Goal: Task Accomplishment & Management: Manage account settings

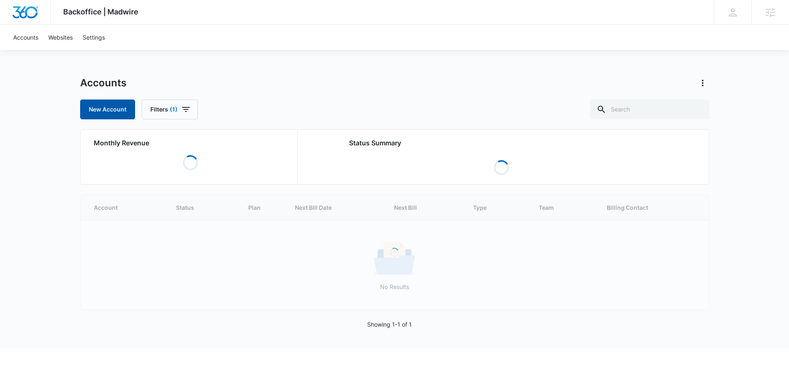
click at [117, 107] on link "New Account" at bounding box center [107, 110] width 55 height 20
select select "US"
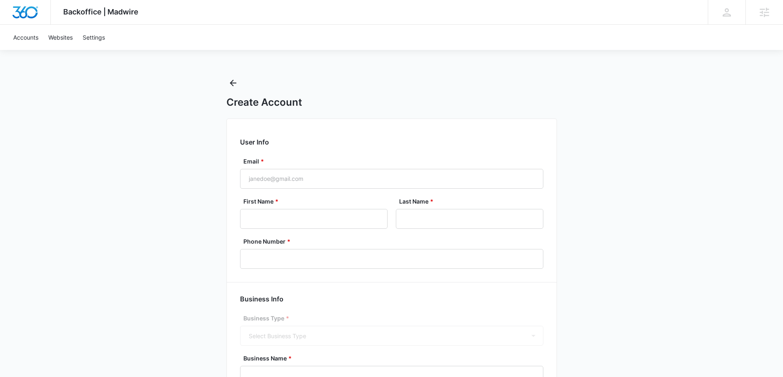
select select "America/[GEOGRAPHIC_DATA]"
click at [257, 178] on input "Email *" at bounding box center [391, 179] width 303 height 20
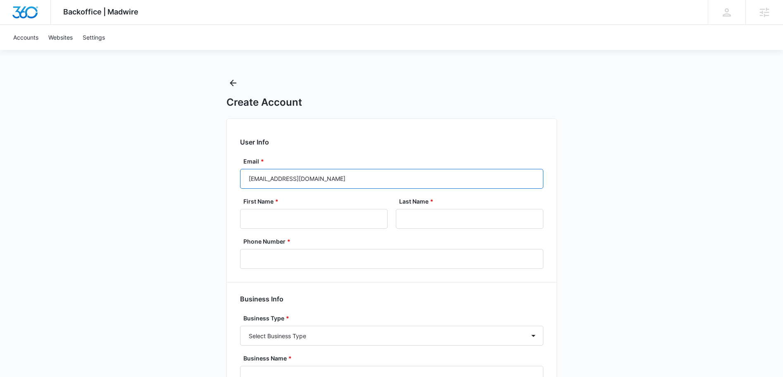
type input "[EMAIL_ADDRESS][DOMAIN_NAME]"
type input "Heather"
type input "Vaughn"
type input "[EMAIL_ADDRESS][DOMAIN_NAME]"
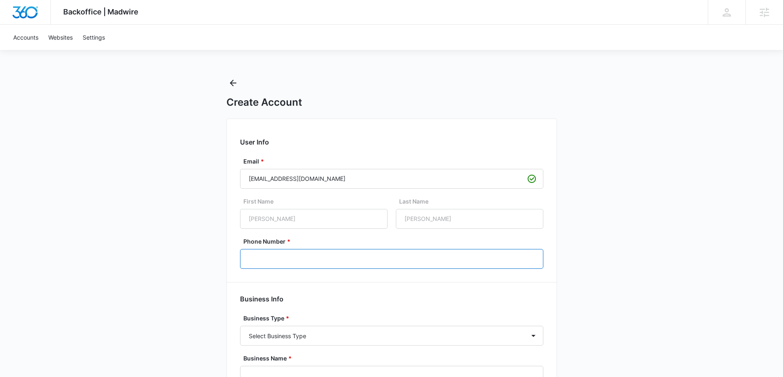
click at [284, 256] on input "Phone Number *" at bounding box center [391, 259] width 303 height 20
click at [29, 38] on link "Accounts" at bounding box center [25, 37] width 35 height 25
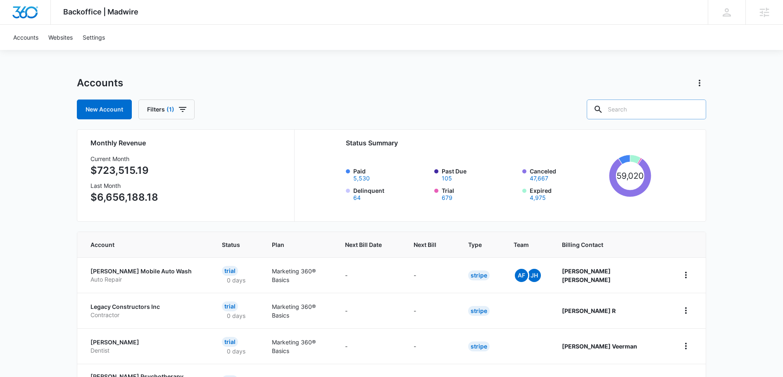
click at [658, 111] on input "text" at bounding box center [645, 110] width 119 height 20
type input "heather vaughn"
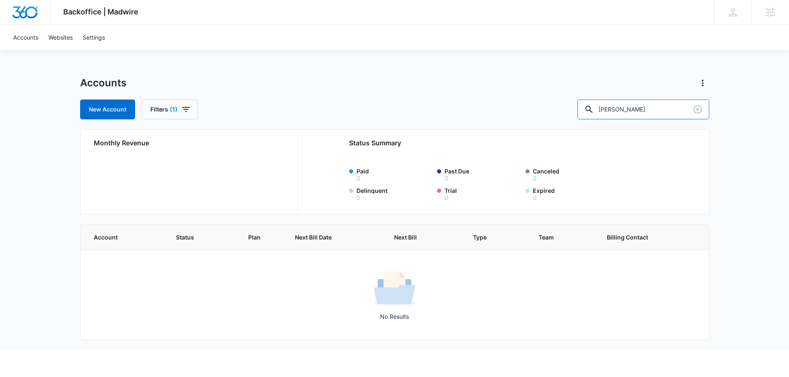
drag, startPoint x: 665, startPoint y: 110, endPoint x: 555, endPoint y: 114, distance: 110.3
click at [555, 114] on div "New Account Filters (1) heather vaughn" at bounding box center [394, 110] width 629 height 20
type input "idsdrs.com"
click at [100, 114] on link "New Account" at bounding box center [107, 110] width 55 height 20
select select "US"
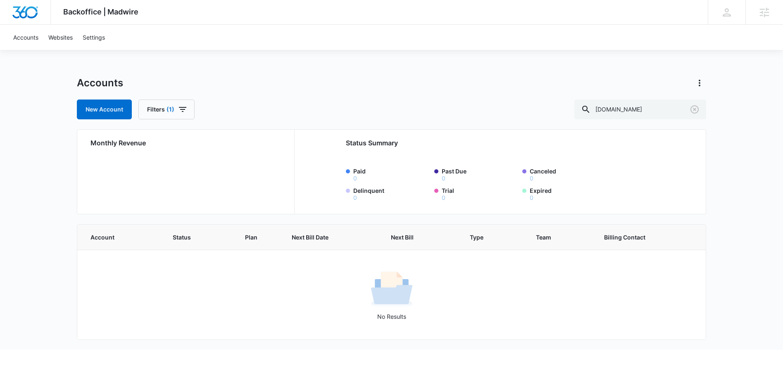
select select "America/[GEOGRAPHIC_DATA]"
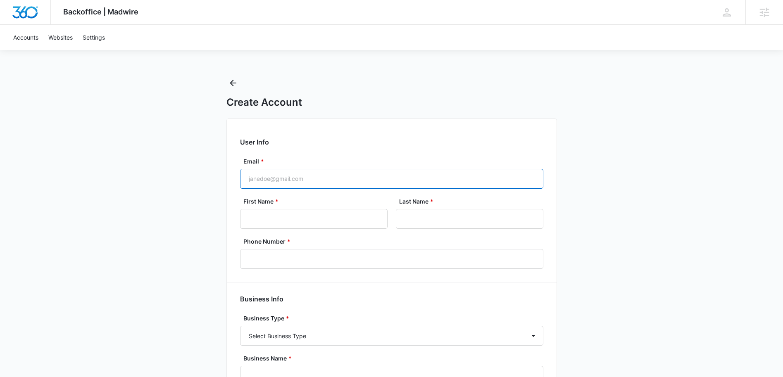
click at [270, 176] on input "Email *" at bounding box center [391, 179] width 303 height 20
type input "[EMAIL_ADDRESS][DOMAIN_NAME]"
type input "Heather"
type input "Vaughn"
drag, startPoint x: 303, startPoint y: 179, endPoint x: 249, endPoint y: 183, distance: 54.3
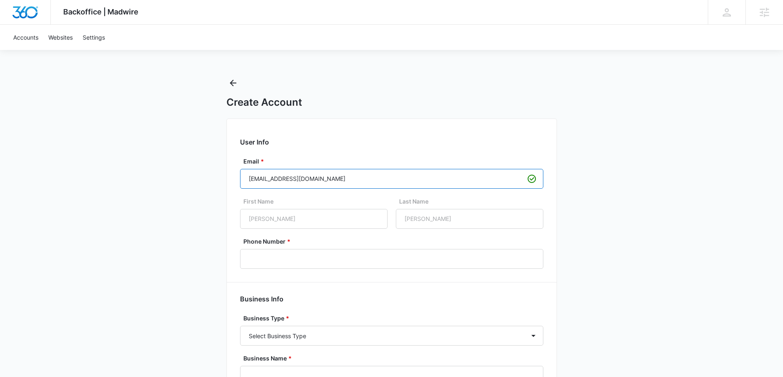
click at [249, 183] on input "[EMAIL_ADDRESS][DOMAIN_NAME]" at bounding box center [391, 179] width 303 height 20
type input "[EMAIL_ADDRESS][DOMAIN_NAME]"
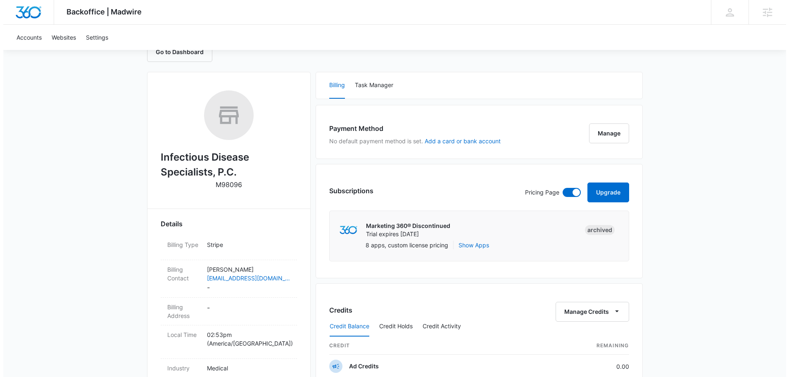
scroll to position [95, 0]
click at [600, 132] on button "Manage" at bounding box center [606, 133] width 40 height 20
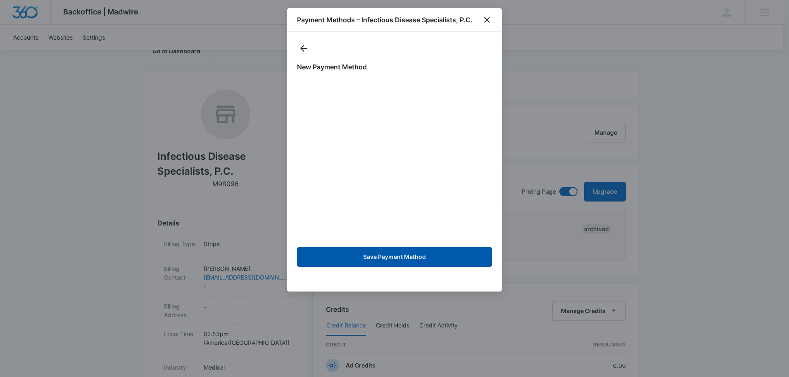
click at [419, 254] on button "Save Payment Method" at bounding box center [394, 257] width 195 height 20
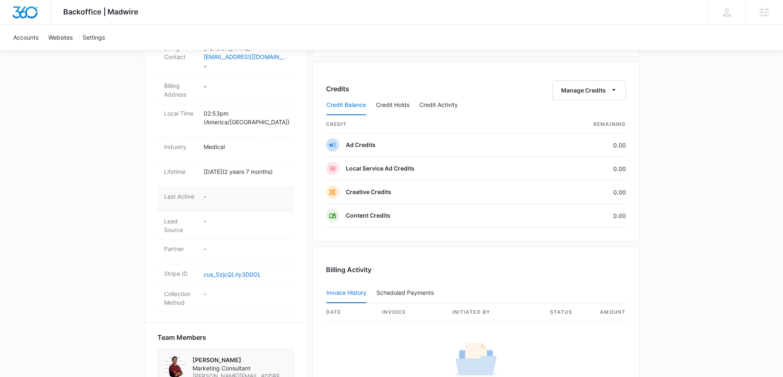
scroll to position [307, 0]
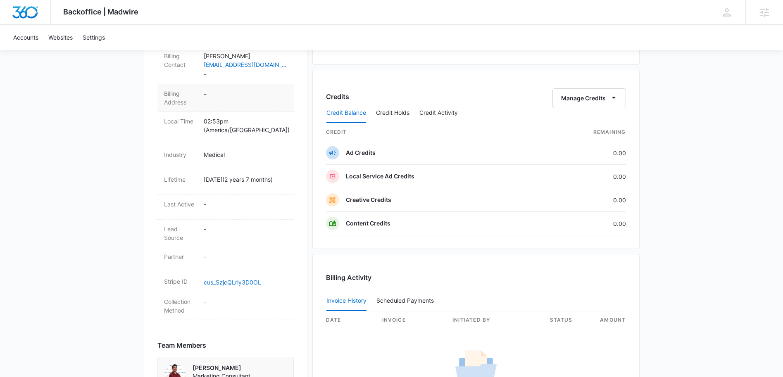
click at [216, 104] on dd "-" at bounding box center [245, 97] width 83 height 17
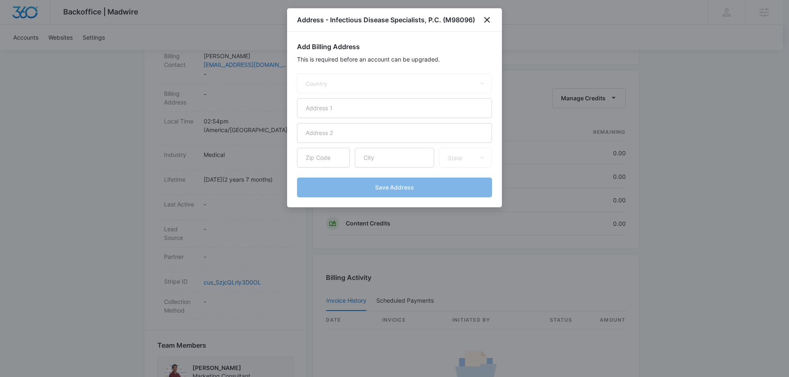
select select "US"
click at [320, 108] on input "text" at bounding box center [394, 108] width 195 height 20
paste input "[STREET_ADDRESS]"
type input "[STREET_ADDRESS]"
click at [321, 137] on input "text" at bounding box center [394, 133] width 195 height 20
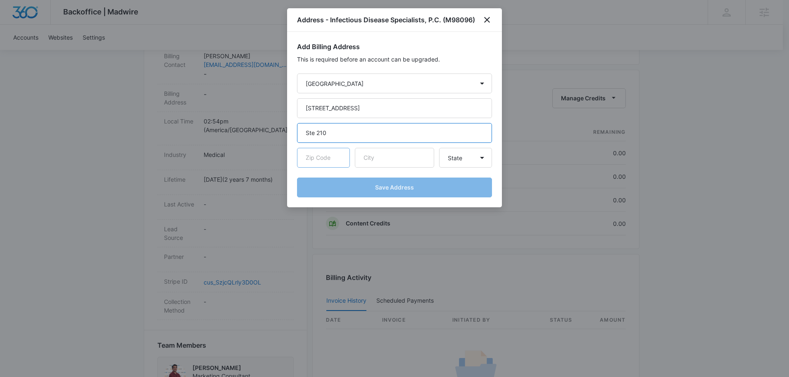
type input "Ste 210"
click at [315, 159] on input "text" at bounding box center [323, 158] width 53 height 20
type input "80920"
click at [401, 163] on input "text" at bounding box center [394, 158] width 79 height 20
type input "Colorado Springs"
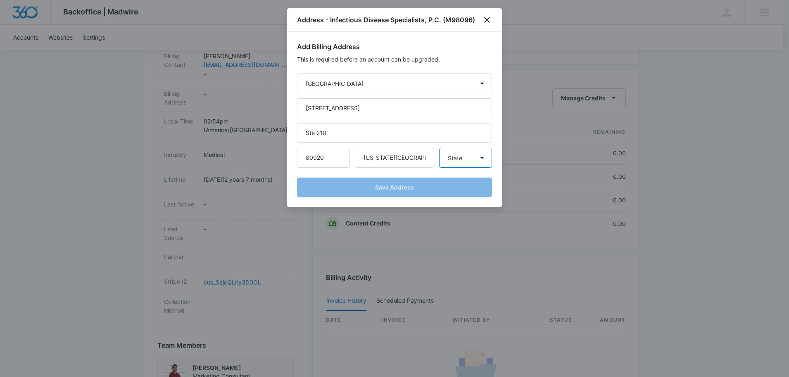
click at [472, 157] on select "State Alaska Alabama Arkansas American Samoa Arizona California Colorado Connec…" at bounding box center [465, 158] width 53 height 20
select select "CO"
click at [439, 148] on select "State Alaska Alabama Arkansas American Samoa Arizona California Colorado Connec…" at bounding box center [465, 158] width 53 height 20
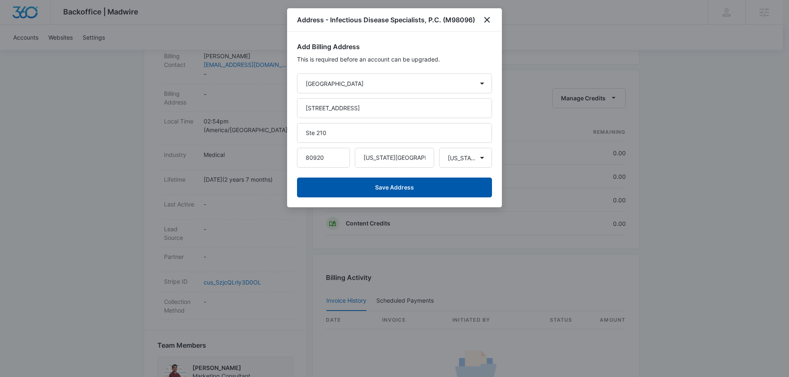
drag, startPoint x: 387, startPoint y: 190, endPoint x: 368, endPoint y: 189, distance: 18.6
click at [386, 189] on button "Save Address" at bounding box center [394, 188] width 195 height 20
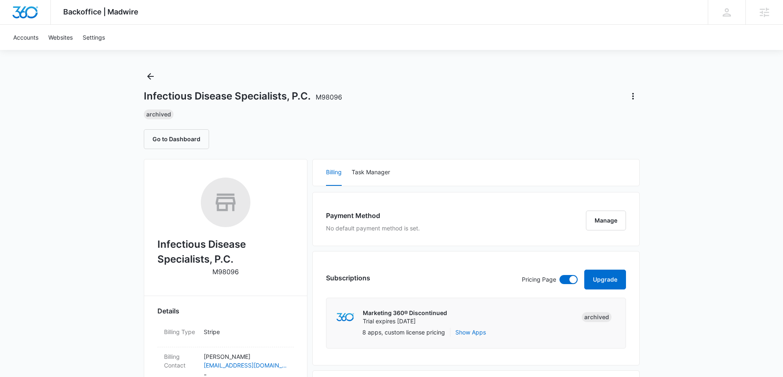
scroll to position [0, 0]
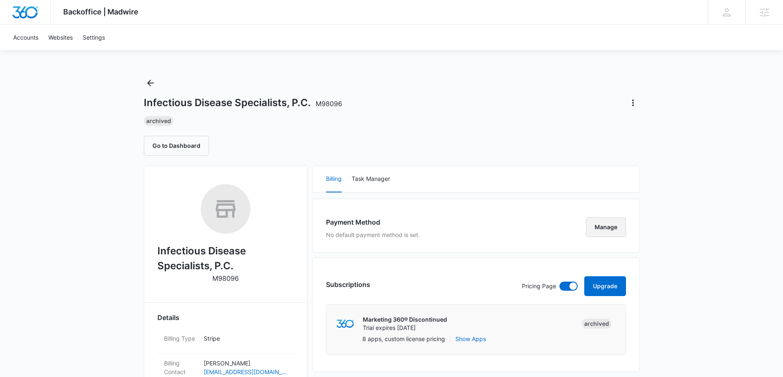
click at [592, 231] on button "Manage" at bounding box center [606, 227] width 40 height 20
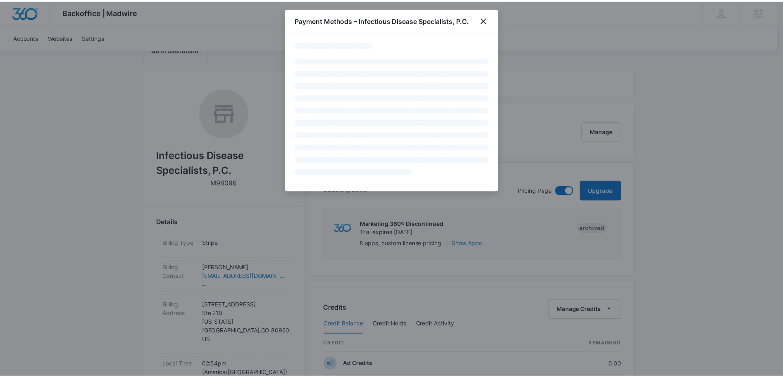
scroll to position [97, 0]
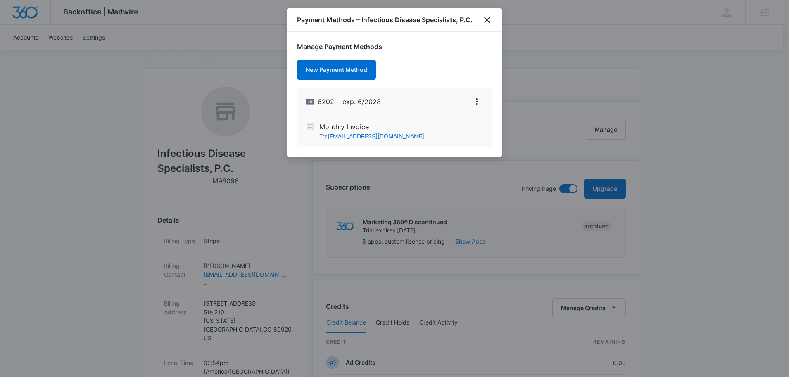
click at [727, 151] on div at bounding box center [394, 188] width 789 height 377
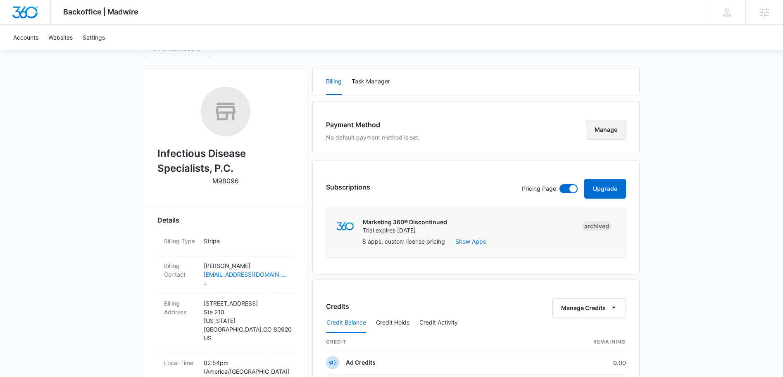
click at [600, 124] on button "Manage" at bounding box center [606, 130] width 40 height 20
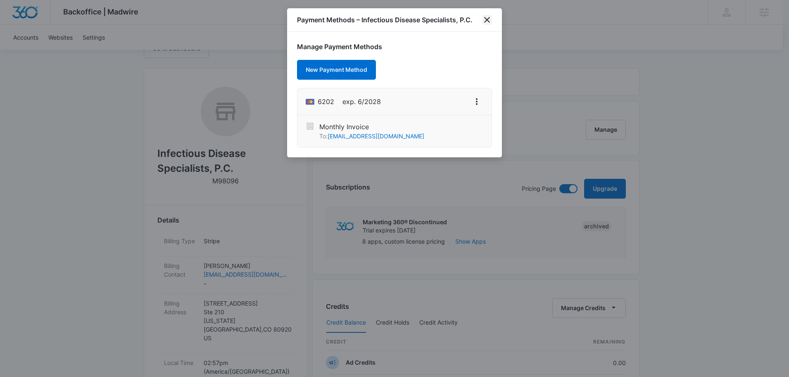
click at [488, 21] on icon "close" at bounding box center [487, 20] width 6 height 6
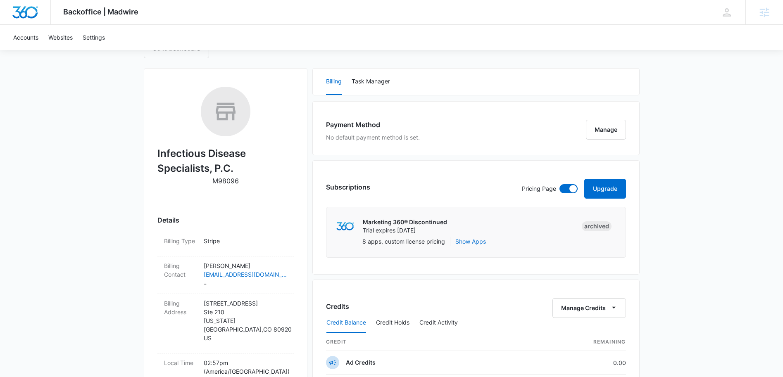
click at [201, 14] on div "Backoffice | Madwire Apps Settings GL Greg Laugen greg.laugen@madwire.com My Pr…" at bounding box center [391, 12] width 783 height 25
drag, startPoint x: 234, startPoint y: 169, endPoint x: 157, endPoint y: 152, distance: 78.3
click at [157, 152] on h2 "Infectious Disease Specialists, P.C." at bounding box center [225, 161] width 136 height 30
copy h2 "Infectious Disease Specialists, P.C."
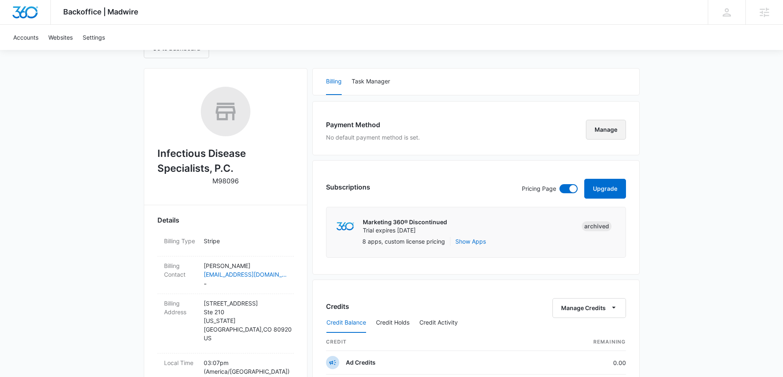
click at [597, 135] on button "Manage" at bounding box center [606, 130] width 40 height 20
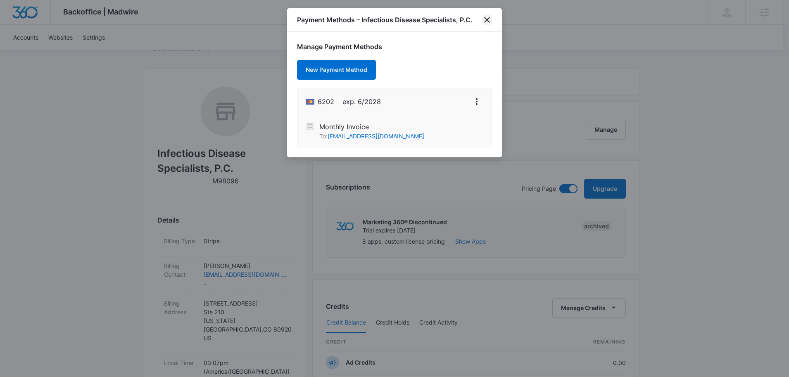
click at [487, 20] on icon "close" at bounding box center [487, 20] width 6 height 6
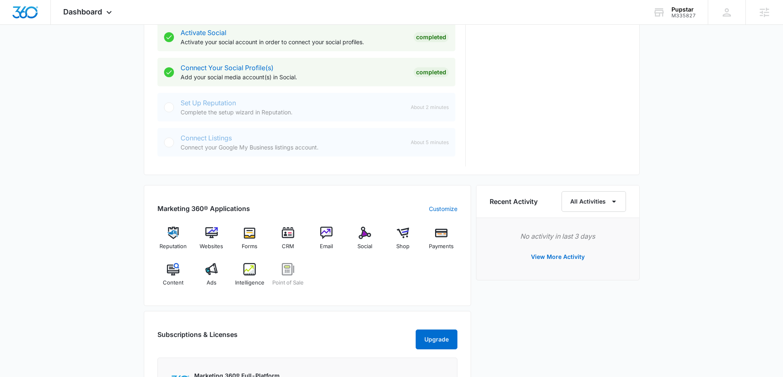
scroll to position [386, 0]
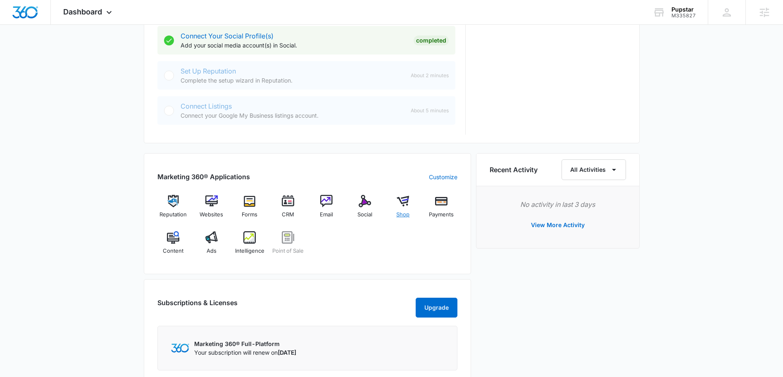
click at [403, 202] on img at bounding box center [402, 201] width 12 height 12
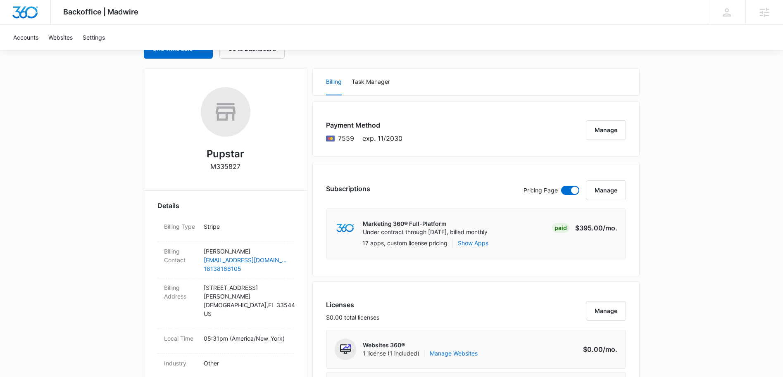
scroll to position [295, 0]
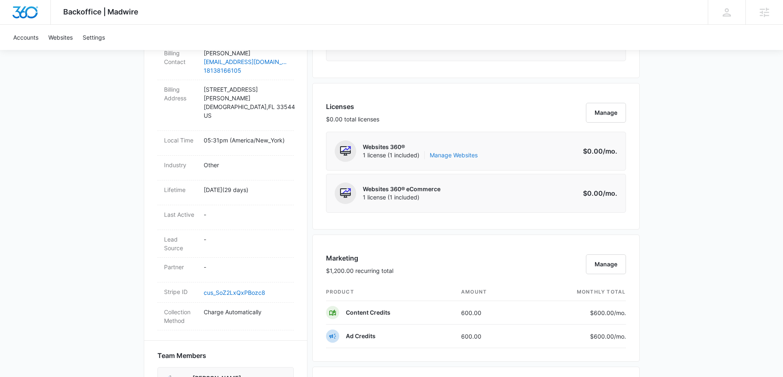
click at [460, 156] on link "Manage Websites" at bounding box center [454, 155] width 48 height 8
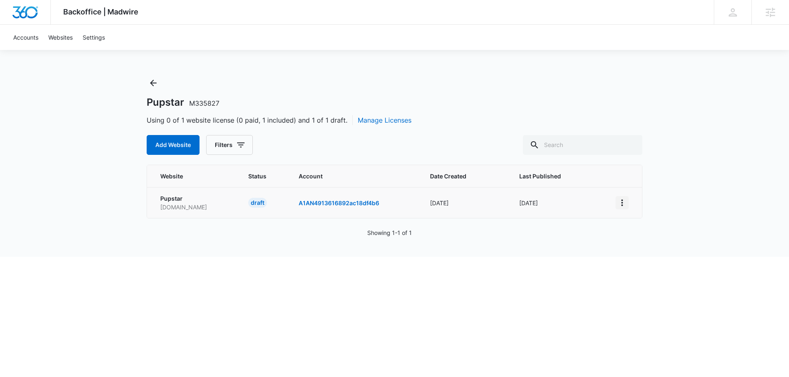
click at [618, 204] on icon "View More" at bounding box center [622, 203] width 10 height 10
click at [639, 251] on link "Visit Website" at bounding box center [643, 250] width 34 height 7
